Goal: Transaction & Acquisition: Purchase product/service

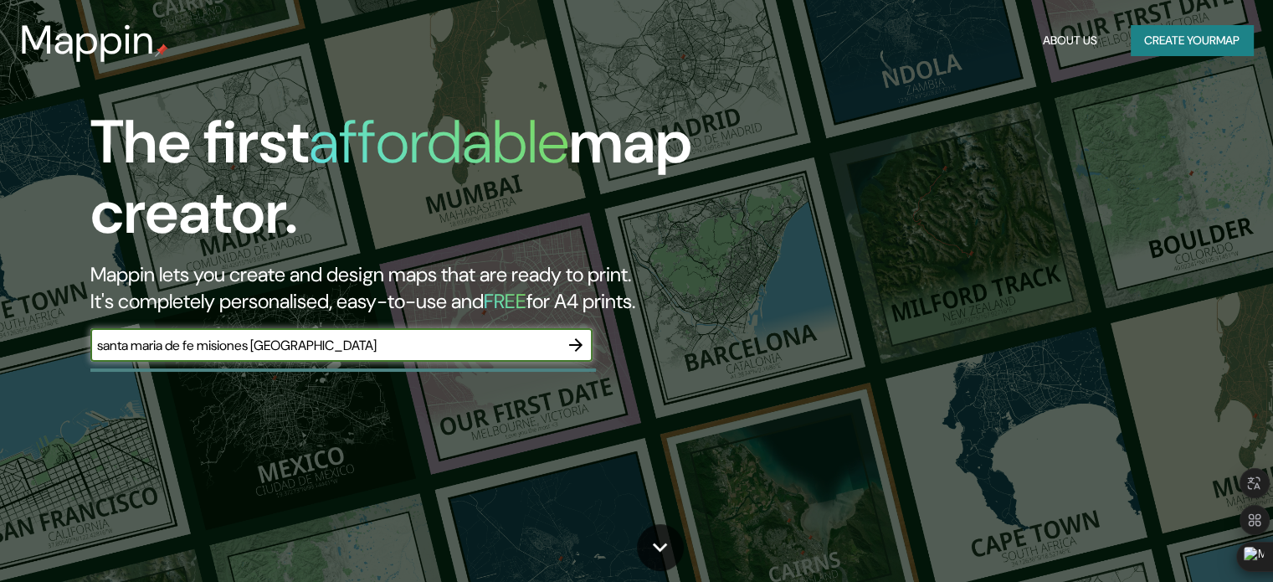
click at [571, 349] on icon "button" at bounding box center [576, 345] width 20 height 20
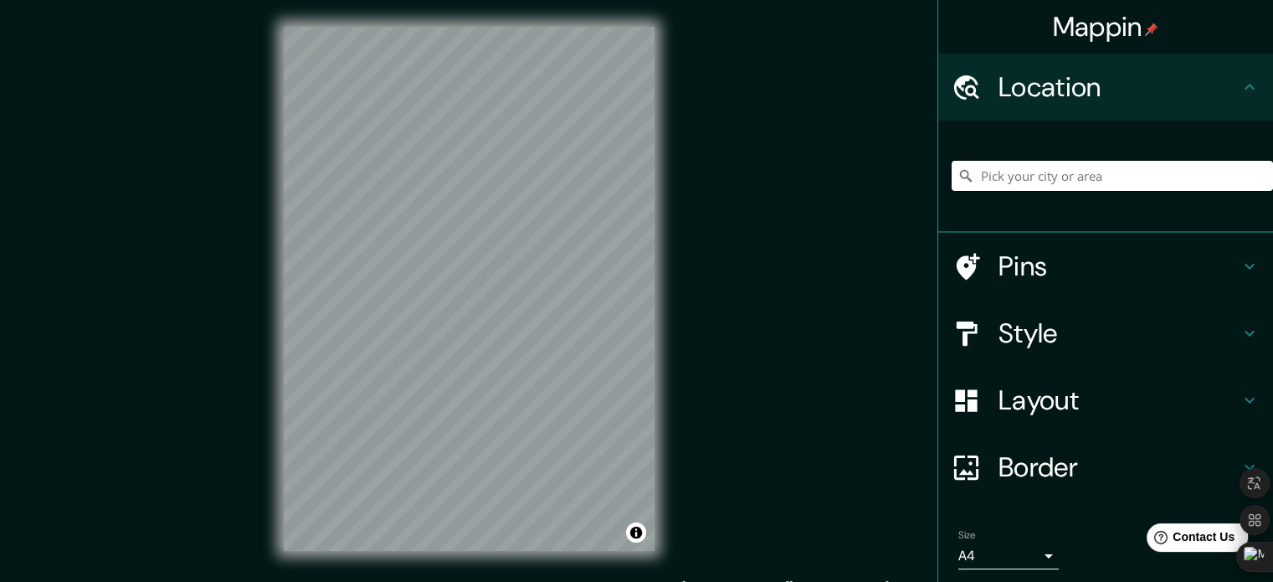
click at [1027, 166] on input "Pick your city or area" at bounding box center [1112, 176] width 321 height 30
click at [1032, 256] on h4 "Pins" at bounding box center [1119, 265] width 241 height 33
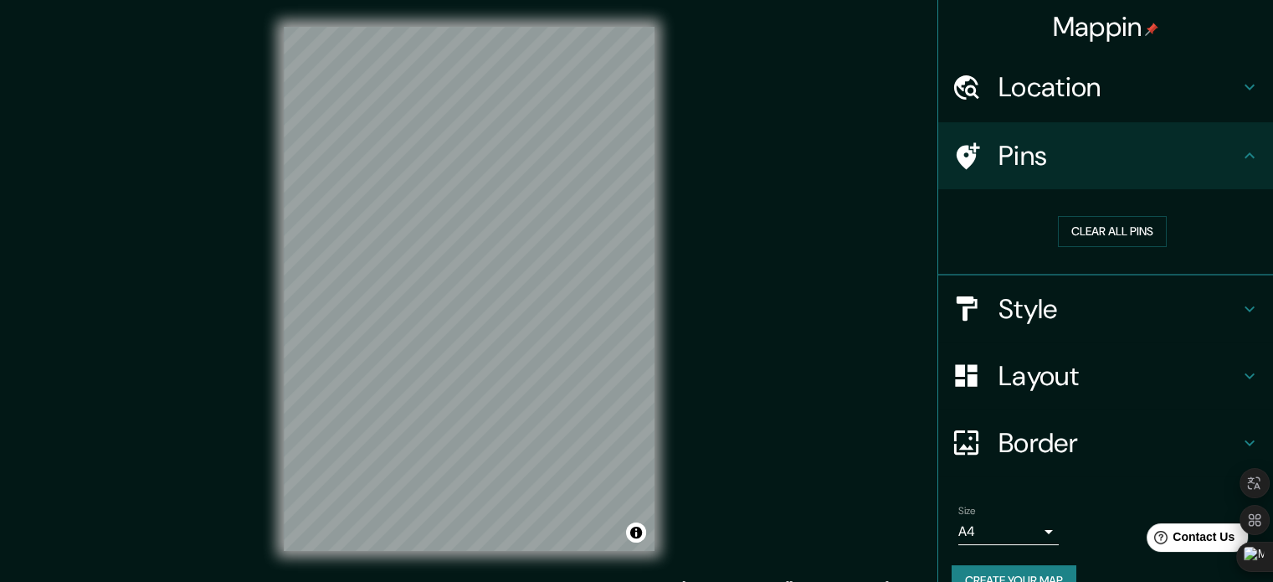
click at [1071, 93] on h4 "Location" at bounding box center [1119, 86] width 241 height 33
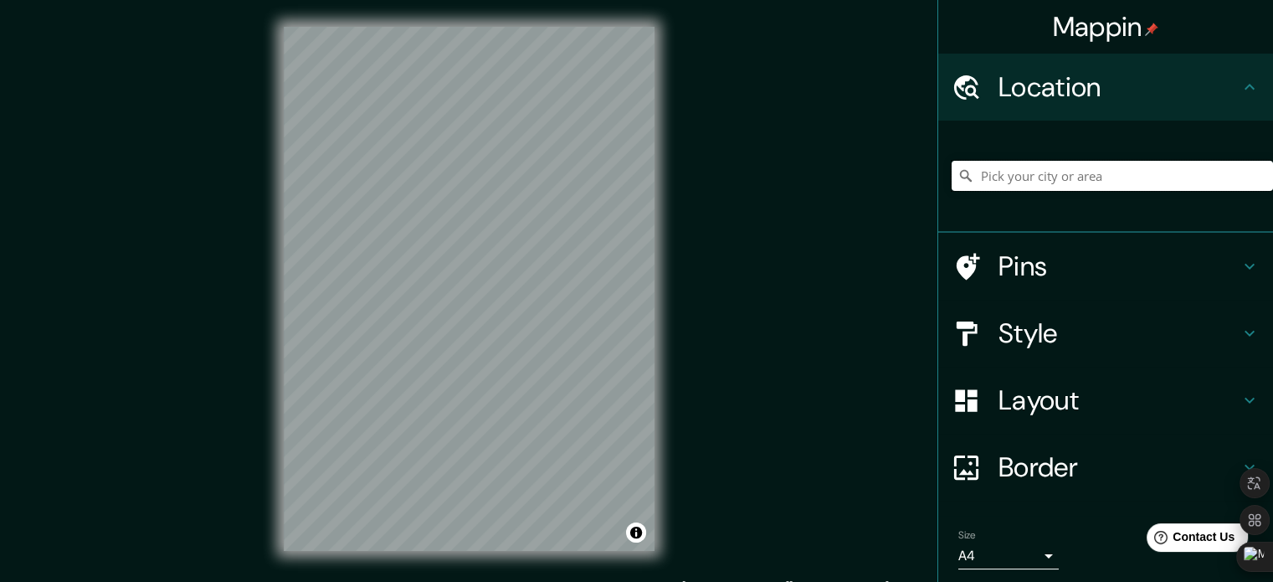
click at [1050, 176] on input "Pick your city or area" at bounding box center [1112, 176] width 321 height 30
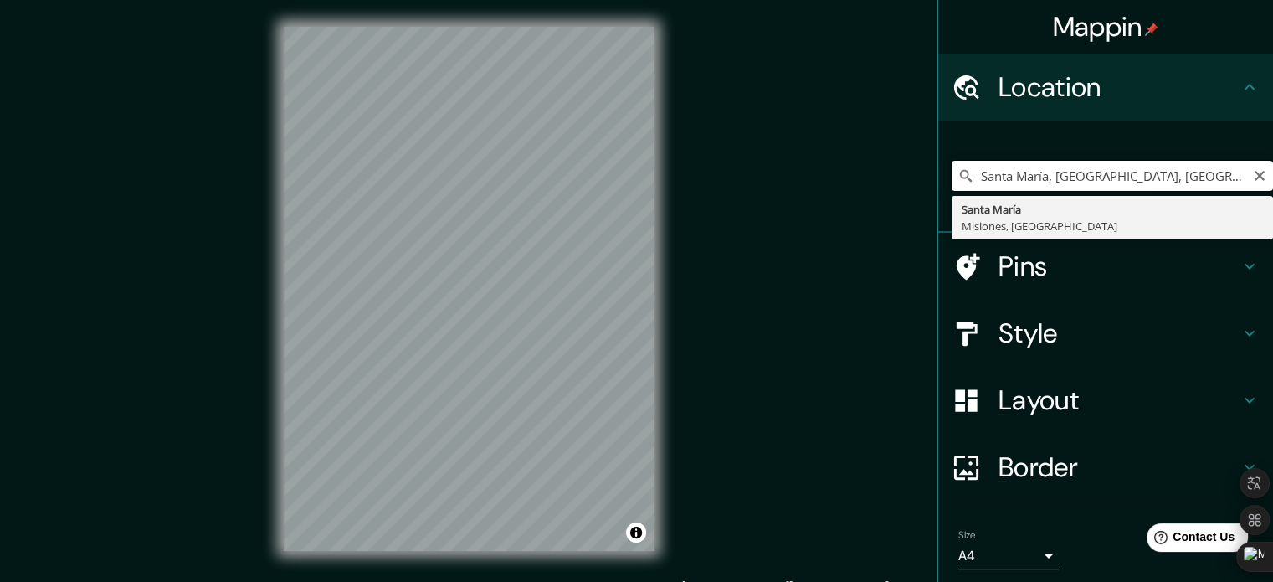
type input "Santa María, [GEOGRAPHIC_DATA], [GEOGRAPHIC_DATA]"
